Goal: Information Seeking & Learning: Learn about a topic

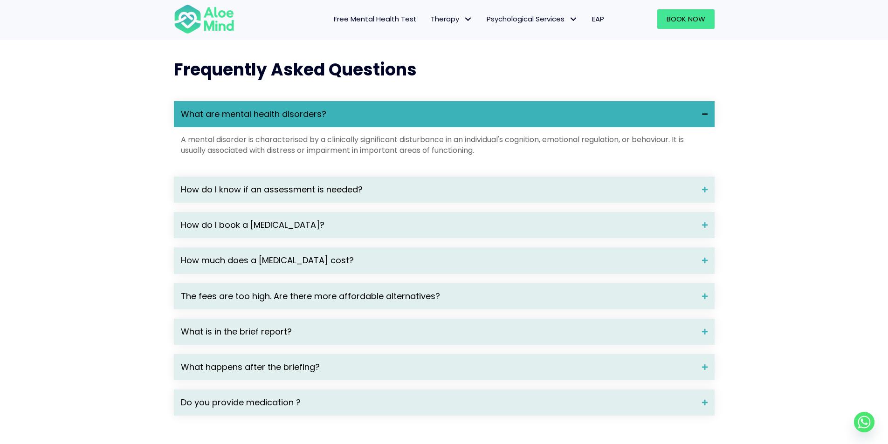
scroll to position [1212, 0]
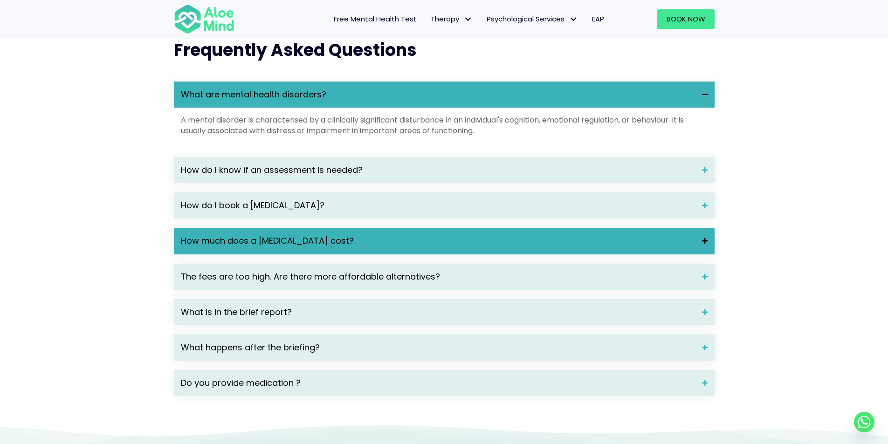
click at [225, 247] on span "How much does a [MEDICAL_DATA] cost?" at bounding box center [438, 241] width 514 height 12
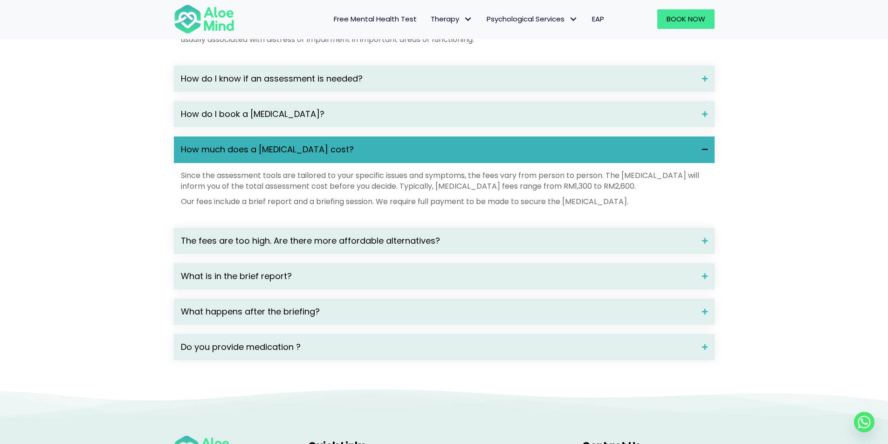
scroll to position [1306, 0]
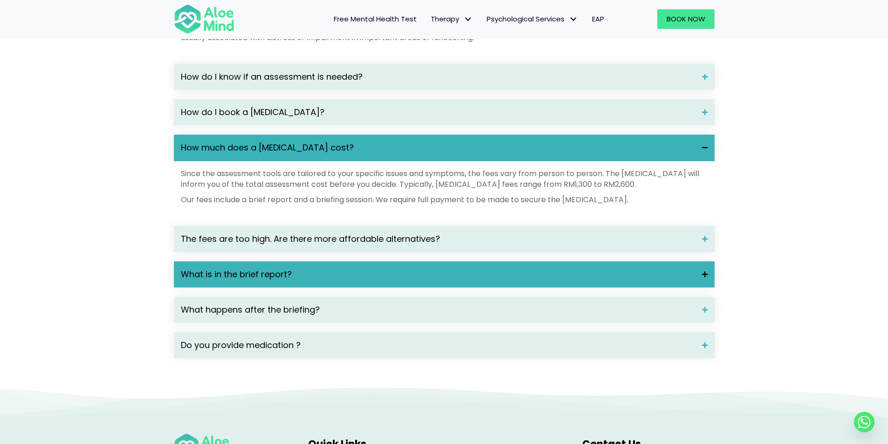
click at [247, 281] on span "What is in the brief report?" at bounding box center [438, 275] width 514 height 12
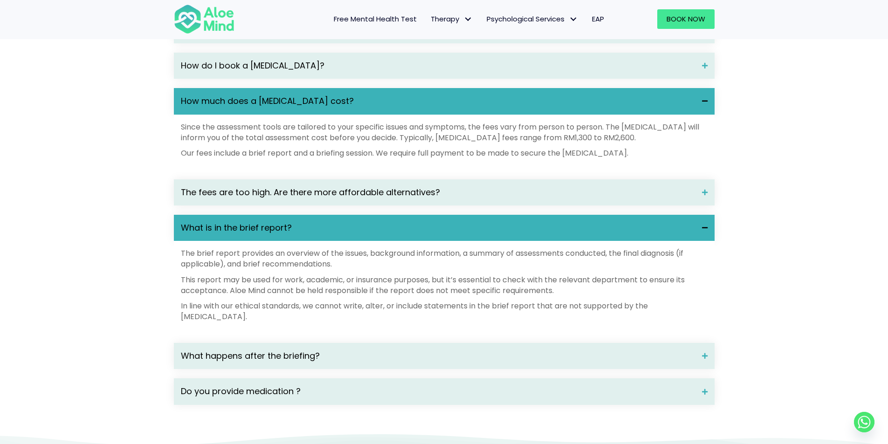
scroll to position [1399, 0]
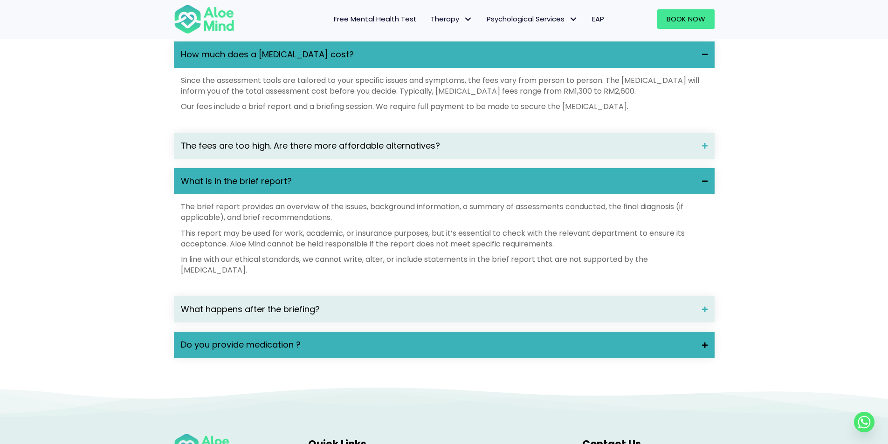
click at [249, 351] on span "Do you provide medication ?" at bounding box center [438, 345] width 514 height 12
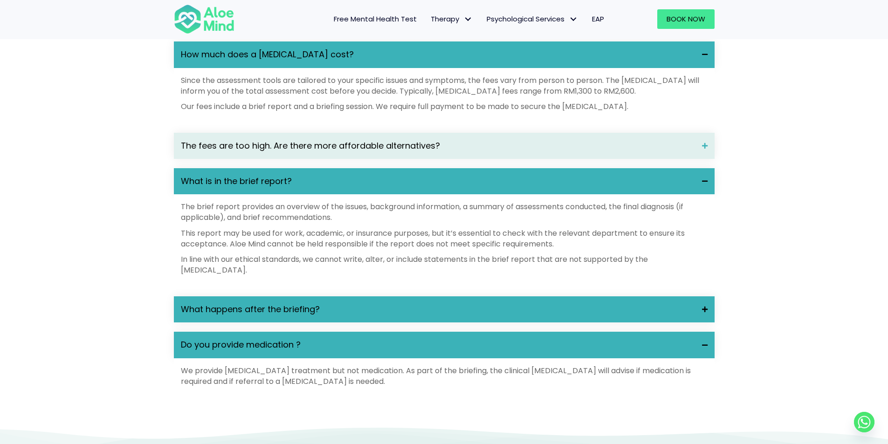
click at [247, 316] on span "What happens after the briefing?" at bounding box center [438, 310] width 514 height 12
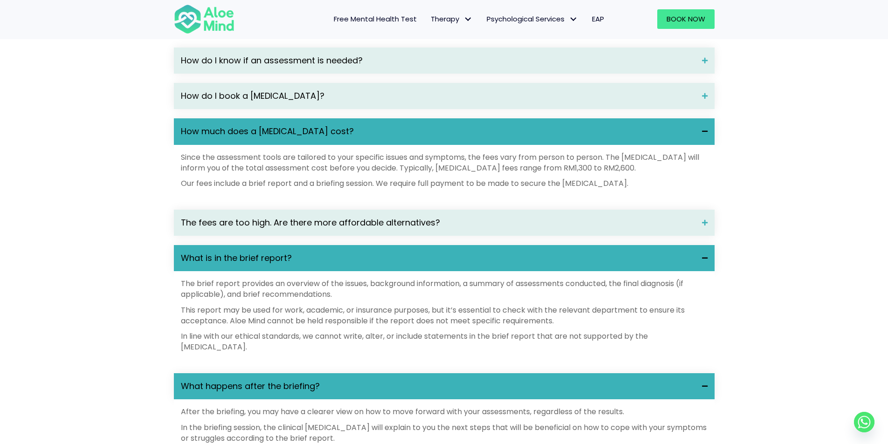
scroll to position [1259, 0]
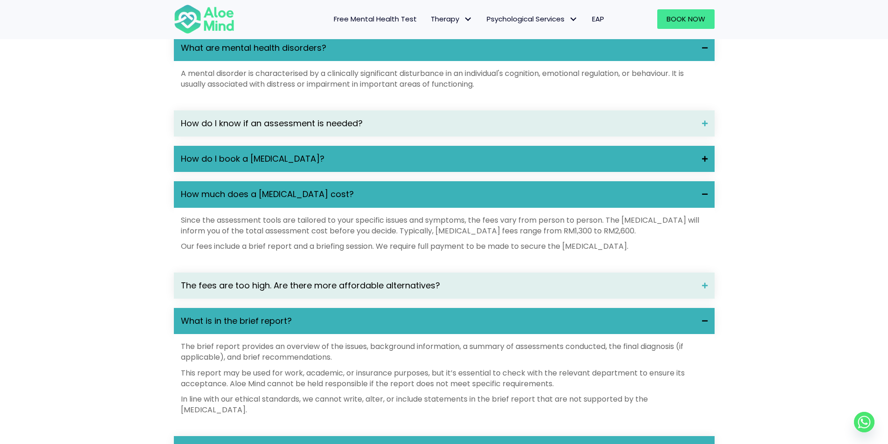
click at [284, 165] on span "How do I book a [MEDICAL_DATA]?" at bounding box center [438, 159] width 514 height 12
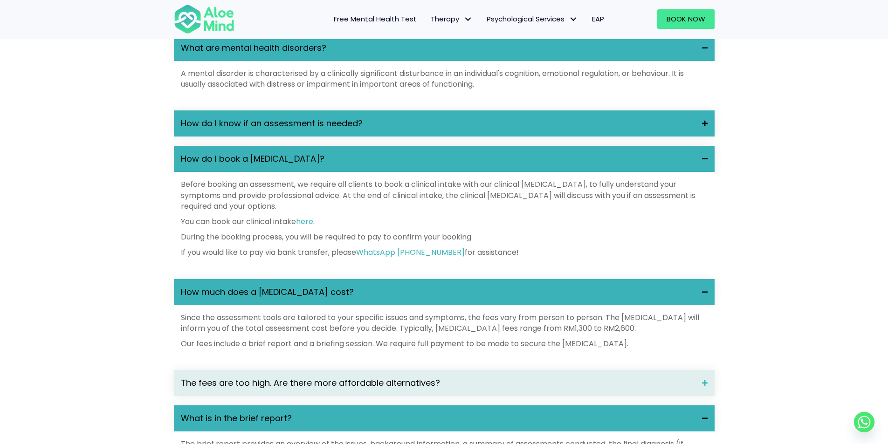
click at [272, 130] on span "How do I know if an assessment is needed?" at bounding box center [438, 124] width 514 height 12
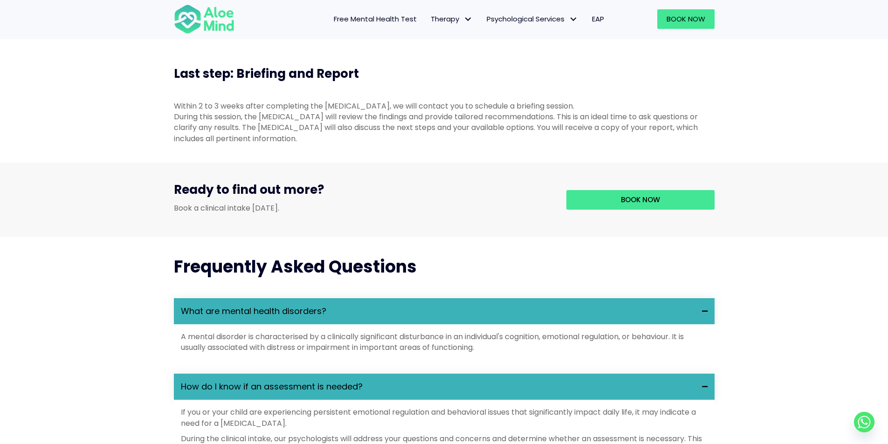
scroll to position [979, 0]
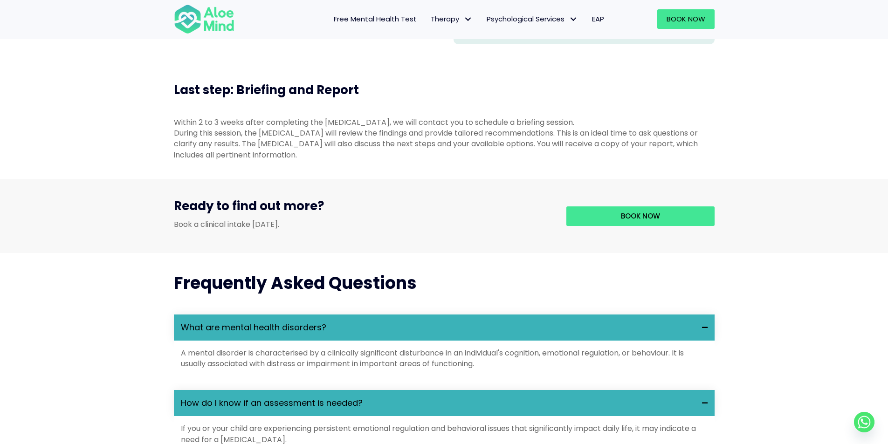
click at [387, 19] on span "Free Mental Health Test" at bounding box center [375, 19] width 83 height 10
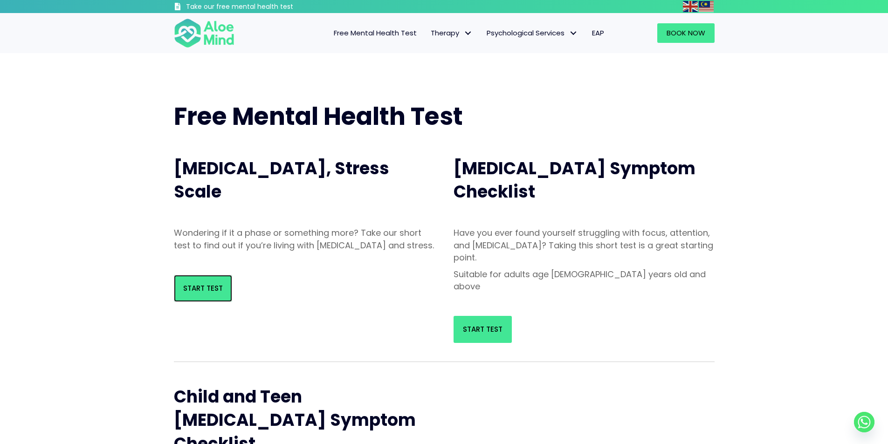
drag, startPoint x: 190, startPoint y: 297, endPoint x: 229, endPoint y: 283, distance: 41.7
click at [191, 293] on span "Start Test" at bounding box center [203, 288] width 40 height 10
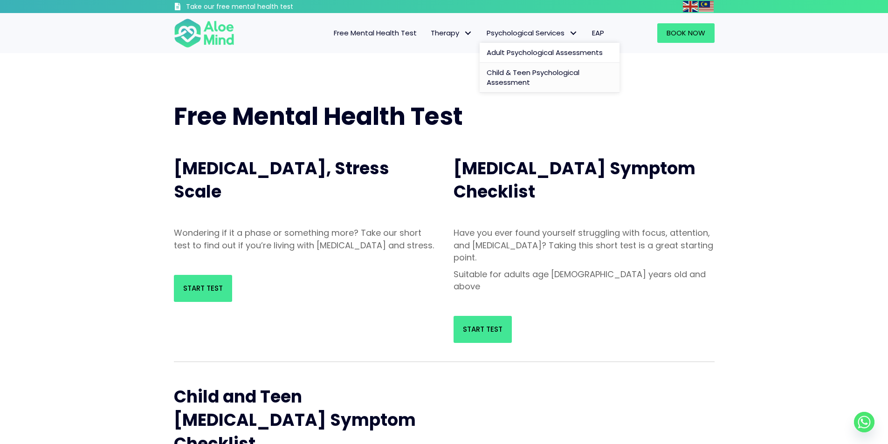
click at [539, 74] on span "Child & Teen Psychological Assessment" at bounding box center [533, 78] width 93 height 20
